Goal: Find specific page/section: Locate a particular part of the current website

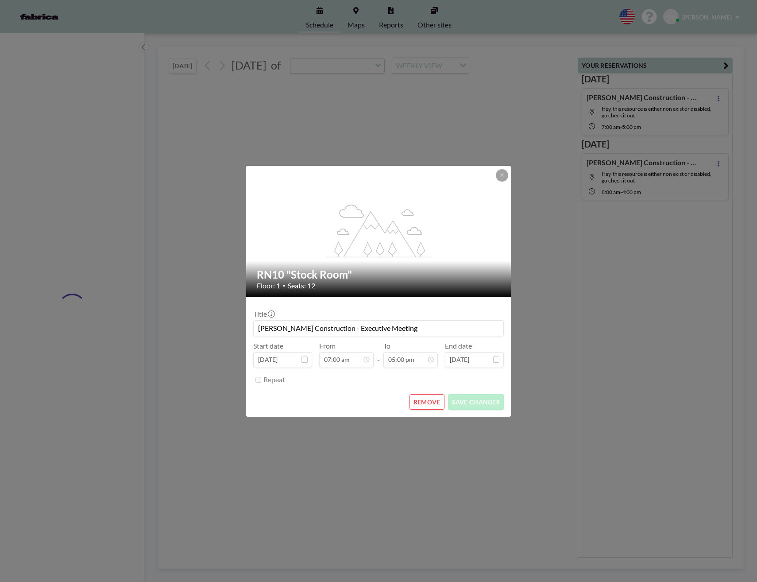
type input "RN20 "New""
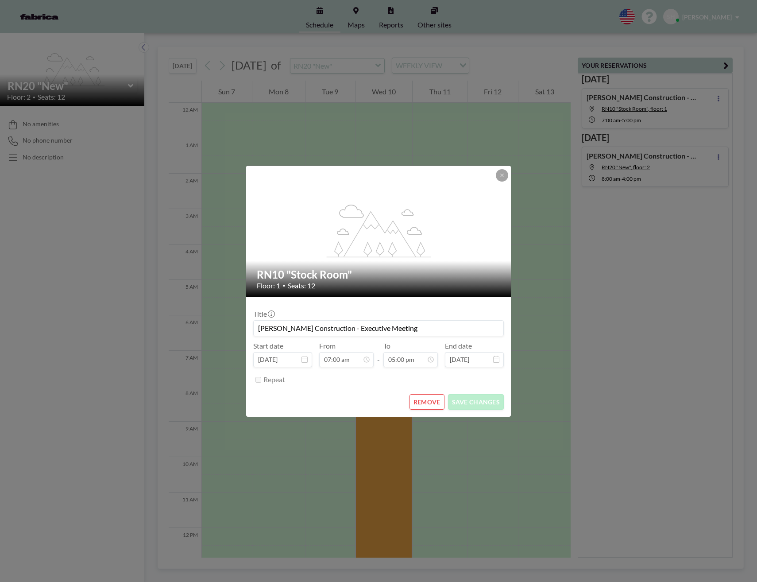
scroll to position [230, 0]
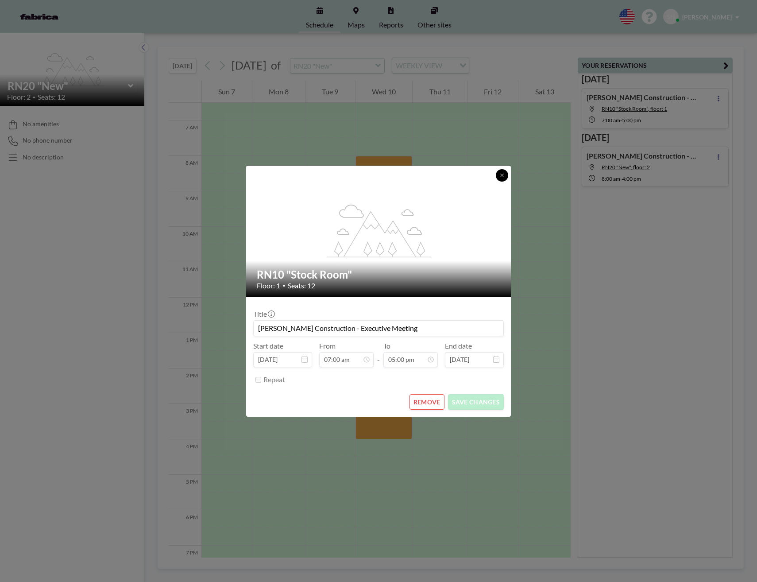
click at [506, 176] on button at bounding box center [502, 175] width 12 height 12
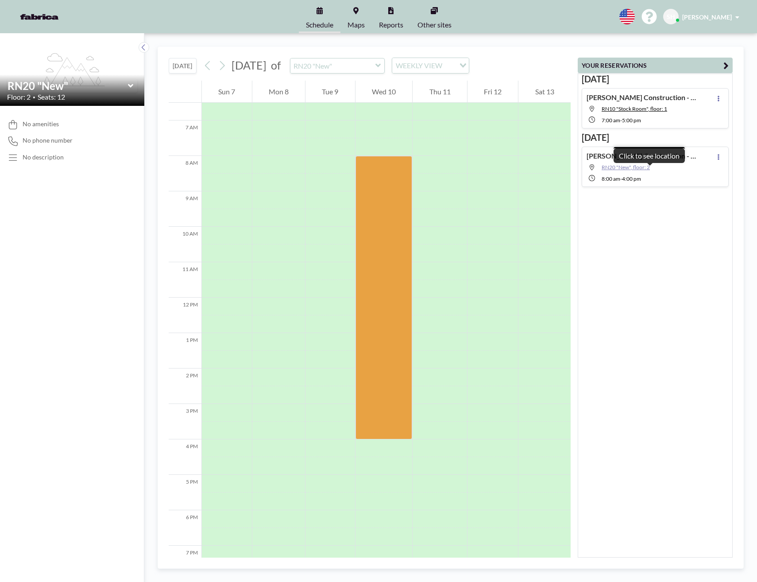
click at [641, 167] on span "RN20 "New", floor: 2" at bounding box center [626, 167] width 48 height 7
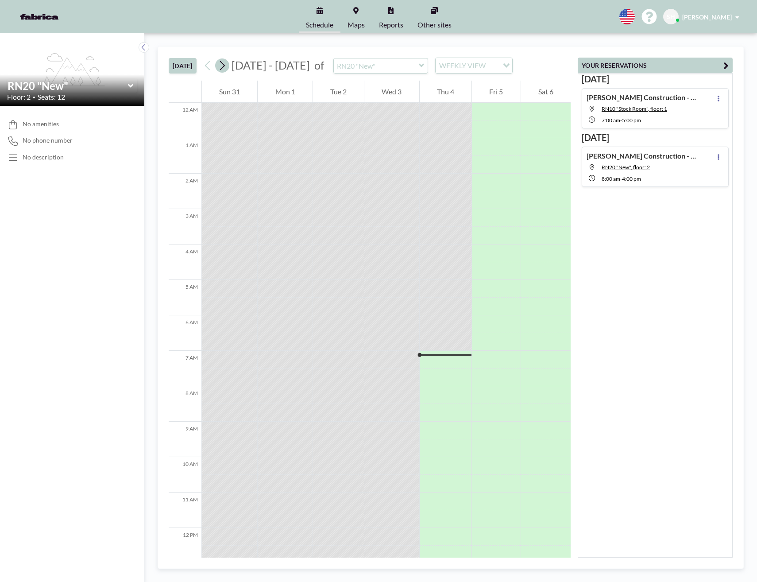
click at [226, 66] on icon at bounding box center [222, 65] width 8 height 13
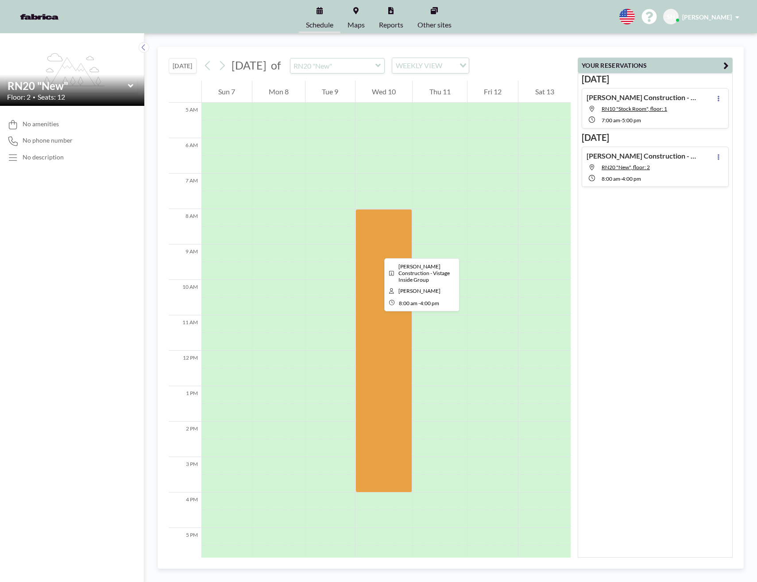
scroll to position [221, 0]
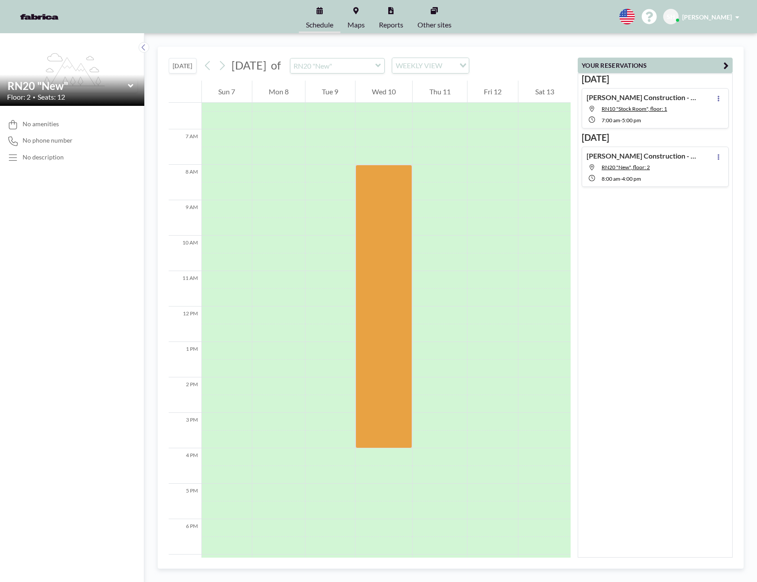
click at [644, 98] on h4 "[PERSON_NAME] Construction - Executive Meeting" at bounding box center [642, 97] width 111 height 9
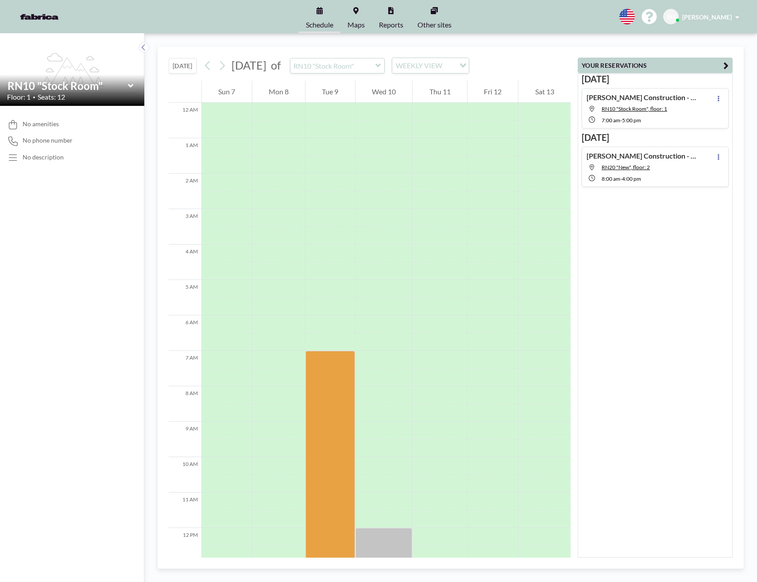
scroll to position [230, 0]
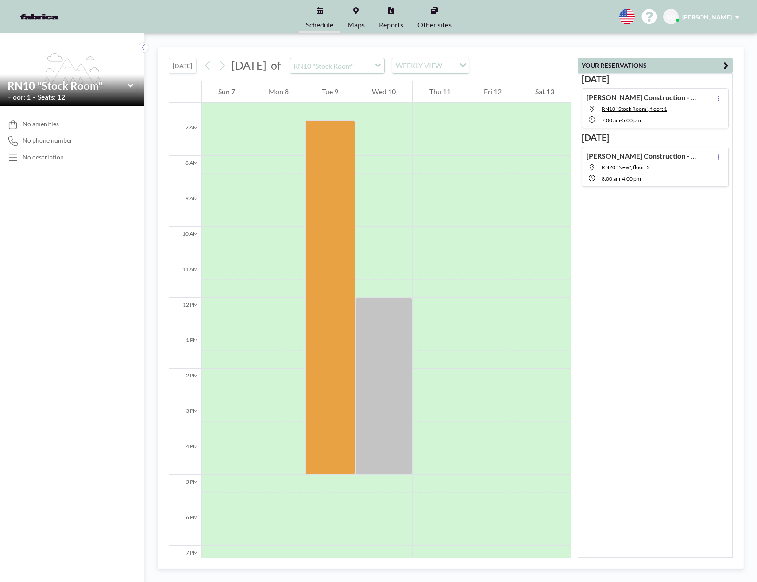
click at [648, 157] on h4 "[PERSON_NAME] Construction - Vistage Inside Group" at bounding box center [642, 155] width 111 height 9
type input "RN20 "New""
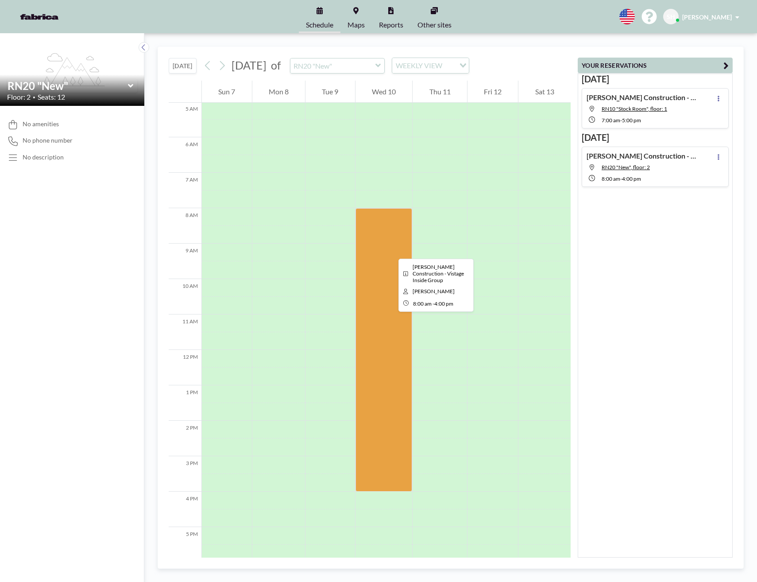
scroll to position [177, 0]
